Goal: Task Accomplishment & Management: Complete application form

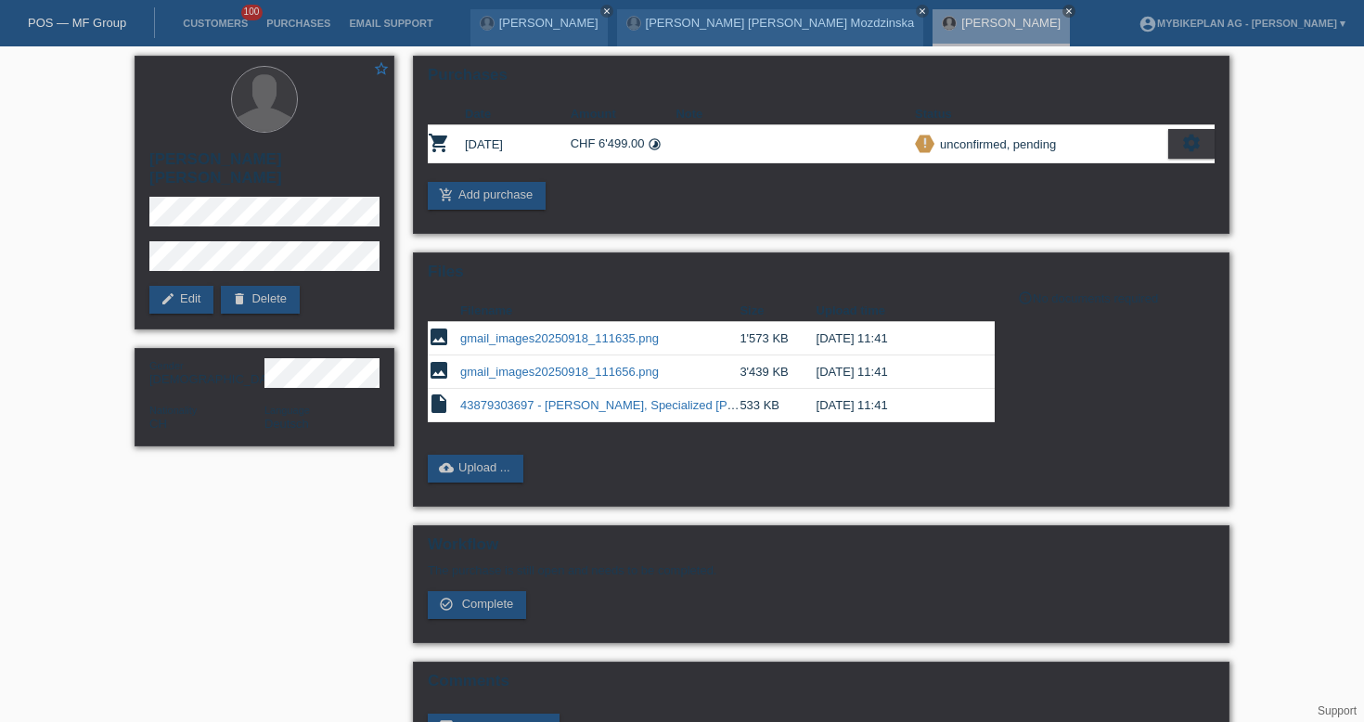
click at [115, 22] on link "POS — MF Group" at bounding box center [77, 23] width 98 height 14
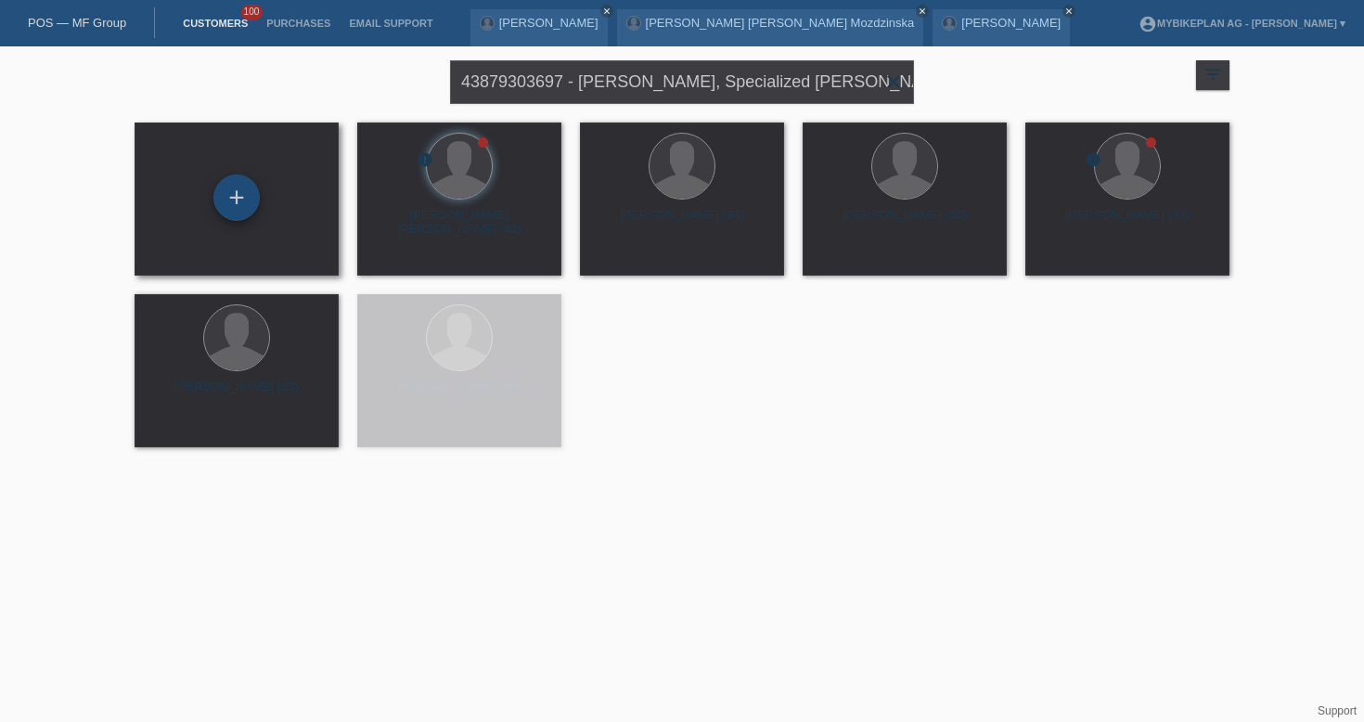
click at [230, 194] on div "+" at bounding box center [236, 197] width 46 height 46
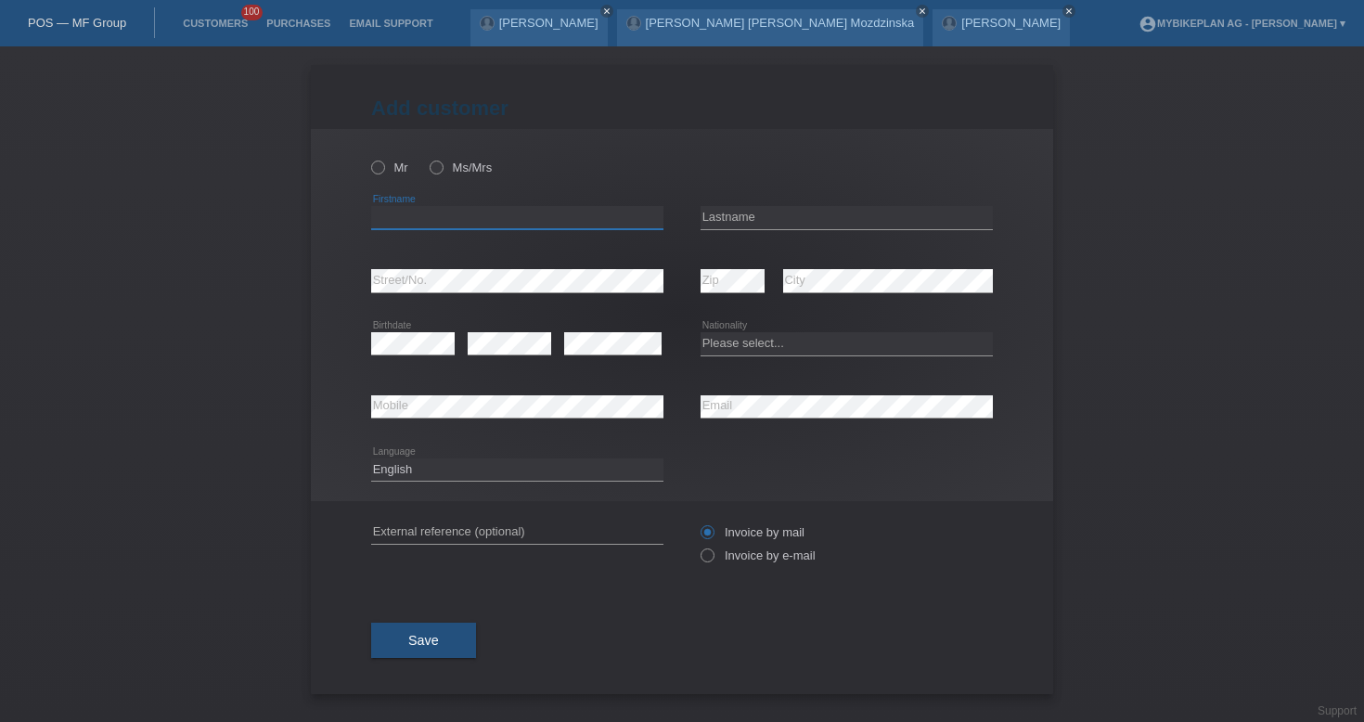
click at [512, 214] on input "text" at bounding box center [517, 217] width 292 height 23
paste input "[PERSON_NAME]"
type input "[PERSON_NAME]"
click at [738, 207] on input "text" at bounding box center [846, 217] width 292 height 23
paste input "Pellaton"
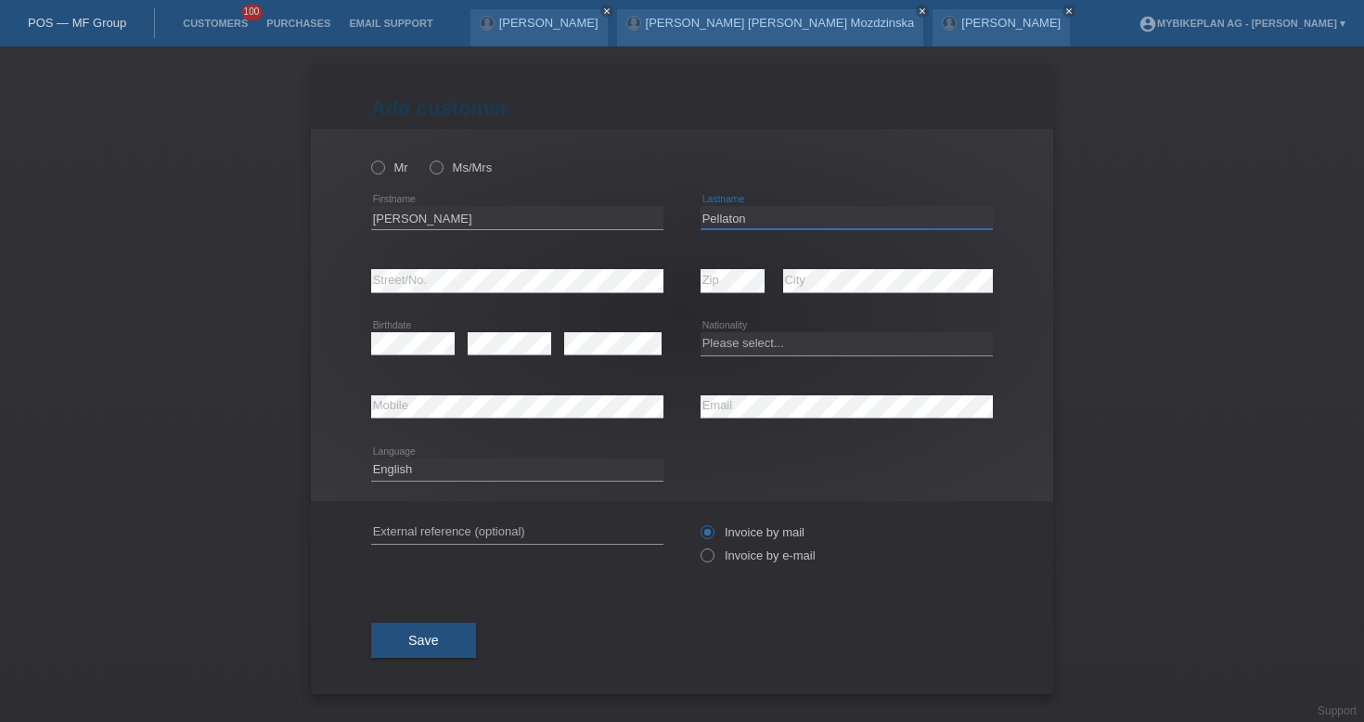
type input "Pellaton"
click at [761, 345] on select "Please select... Switzerland Austria Germany Liechtenstein ------------ Afghani…" at bounding box center [846, 343] width 292 height 22
select select "CH"
click at [386, 170] on label "Mr" at bounding box center [389, 167] width 37 height 14
click at [383, 170] on input "Mr" at bounding box center [377, 166] width 12 height 12
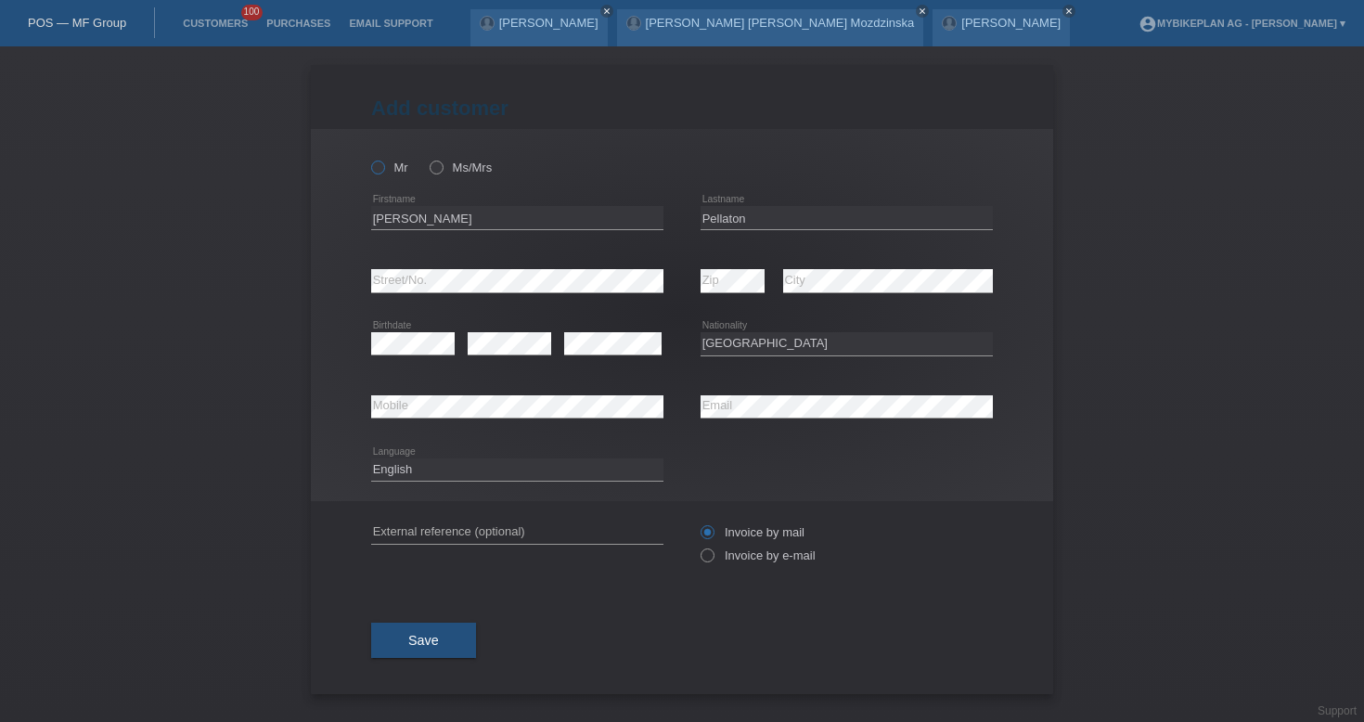
radio input "true"
click at [543, 540] on input "text" at bounding box center [517, 531] width 292 height 23
paste input "43875408761"
type input "43875408761"
click at [698, 545] on icon at bounding box center [698, 545] width 0 height 0
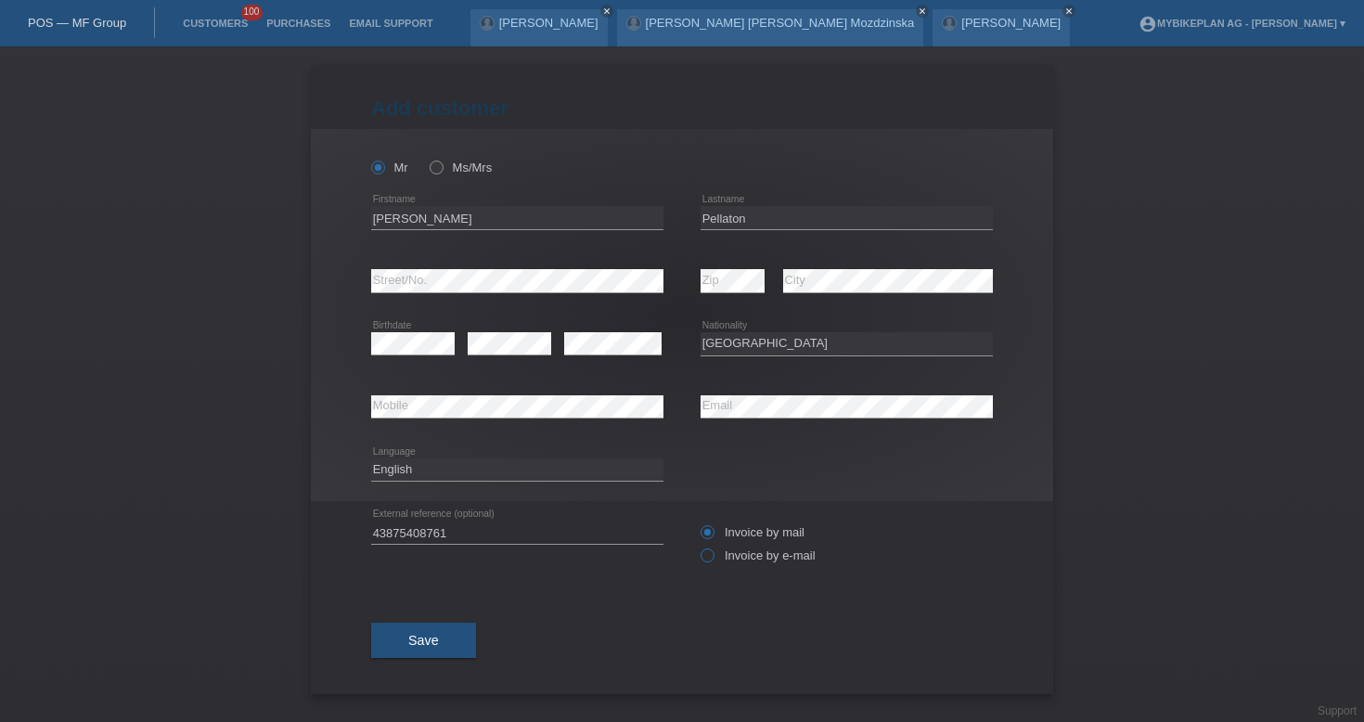
click at [707, 560] on input "Invoice by e-mail" at bounding box center [706, 559] width 12 height 23
radio input "true"
click at [443, 643] on button "Save" at bounding box center [423, 639] width 105 height 35
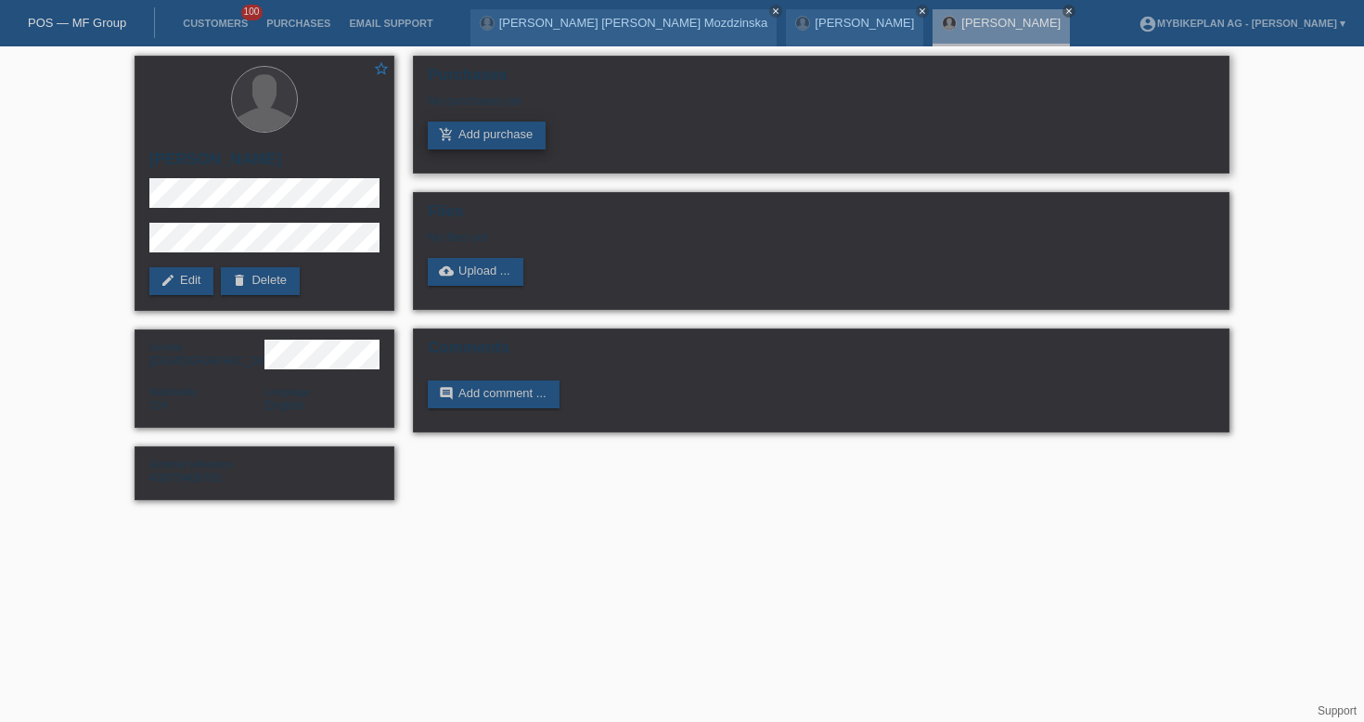
click at [496, 134] on link "add_shopping_cart Add purchase" at bounding box center [487, 136] width 118 height 28
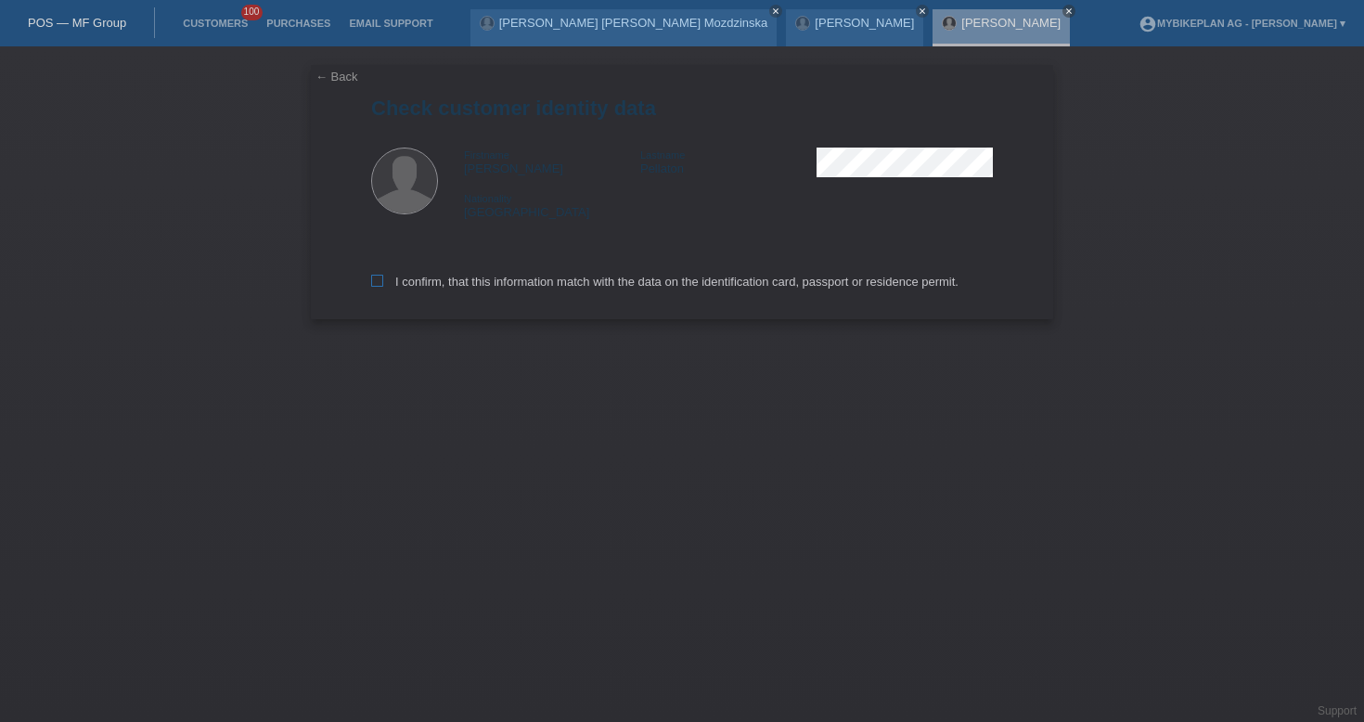
click at [465, 288] on label "I confirm, that this information match with the data on the identification card…" at bounding box center [664, 282] width 587 height 14
click at [383, 287] on input "I confirm, that this information match with the data on the identification card…" at bounding box center [377, 281] width 12 height 12
checkbox input "true"
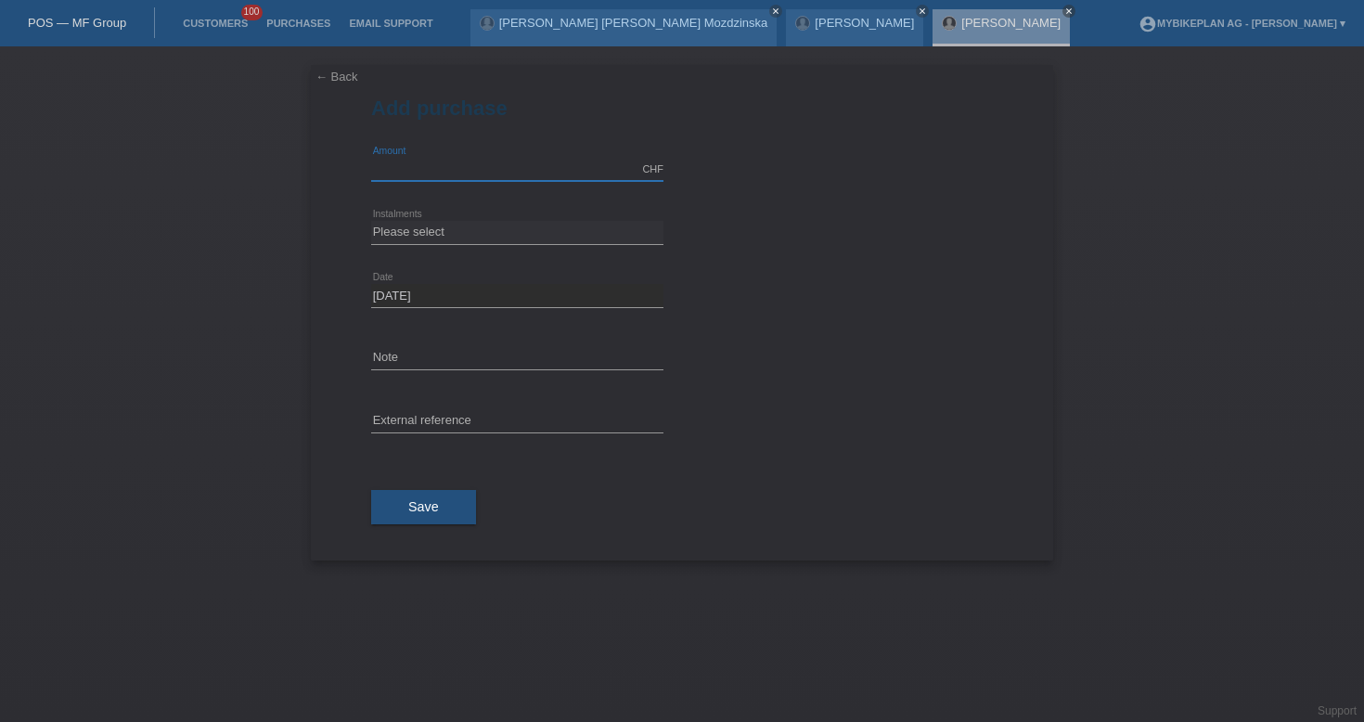
click at [493, 164] on input "text" at bounding box center [517, 169] width 292 height 23
type input "4999.00"
click at [432, 232] on select "Please select 6 instalments 12 instalments 18 instalments 24 instalments 36 ins…" at bounding box center [517, 232] width 292 height 22
select select "487"
click at [481, 417] on input "text" at bounding box center [517, 421] width 292 height 23
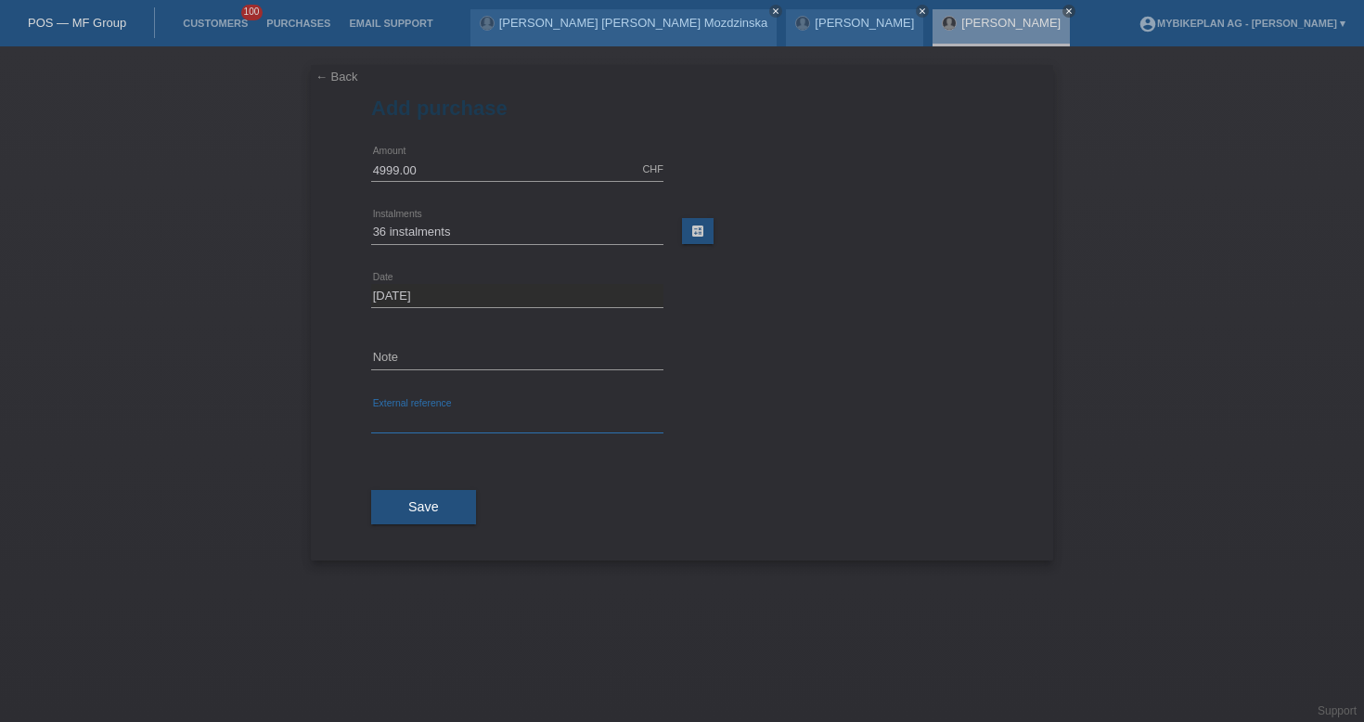
paste input "43875408761"
type input "43875408761"
click at [442, 504] on button "Save" at bounding box center [423, 507] width 105 height 35
